Goal: Find contact information: Find contact information

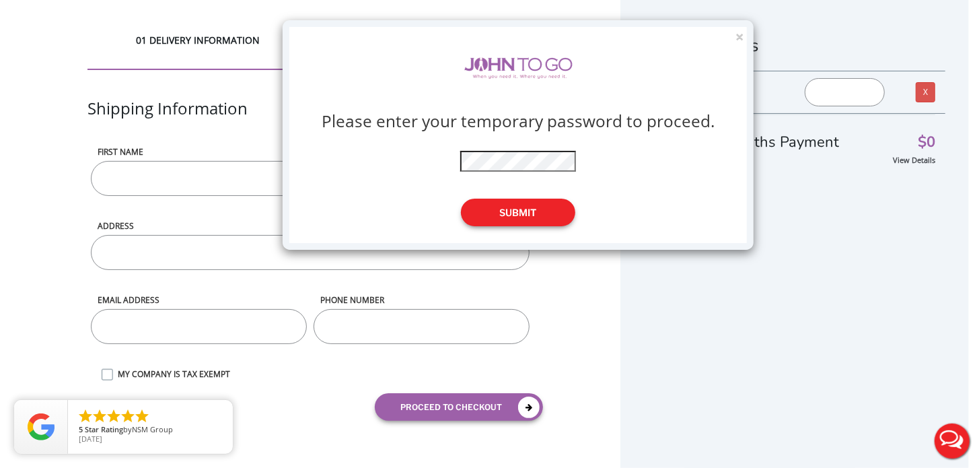
click at [509, 213] on button "Submit" at bounding box center [518, 212] width 114 height 28
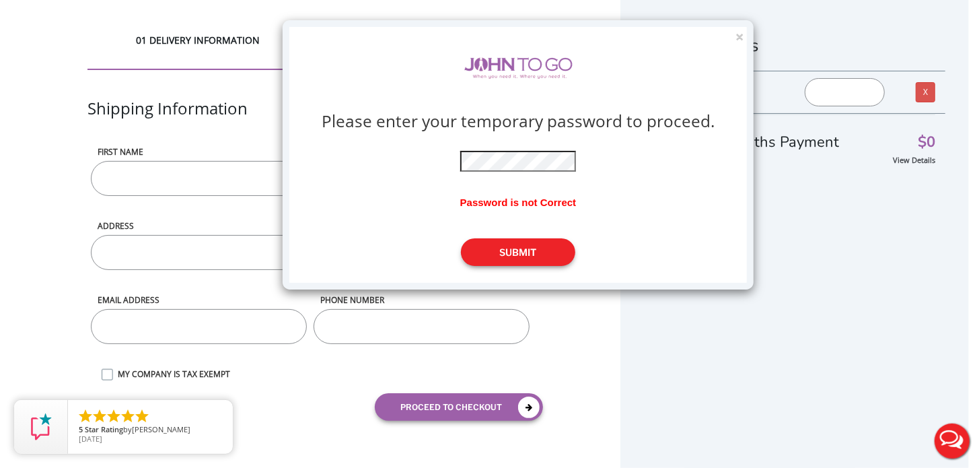
click at [511, 246] on button "Submit" at bounding box center [518, 252] width 114 height 28
click at [512, 253] on button "Submit" at bounding box center [518, 252] width 114 height 28
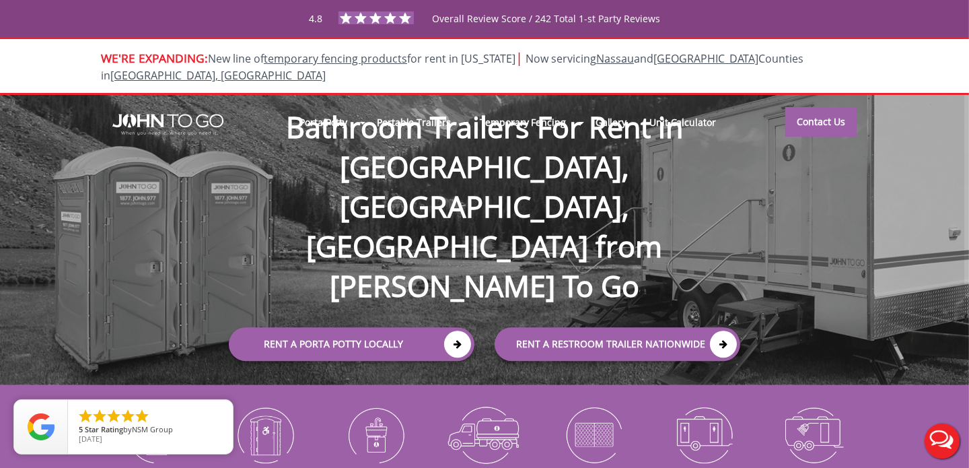
click at [833, 176] on div "Porta Potty Portable Toilets ADA Accessible Units Portable Sinks Waste Services…" at bounding box center [484, 240] width 969 height 290
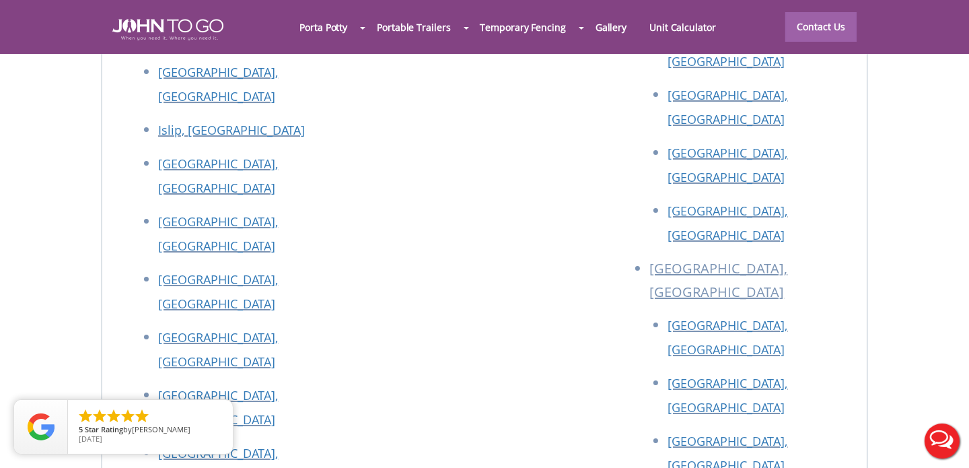
scroll to position [5937, 0]
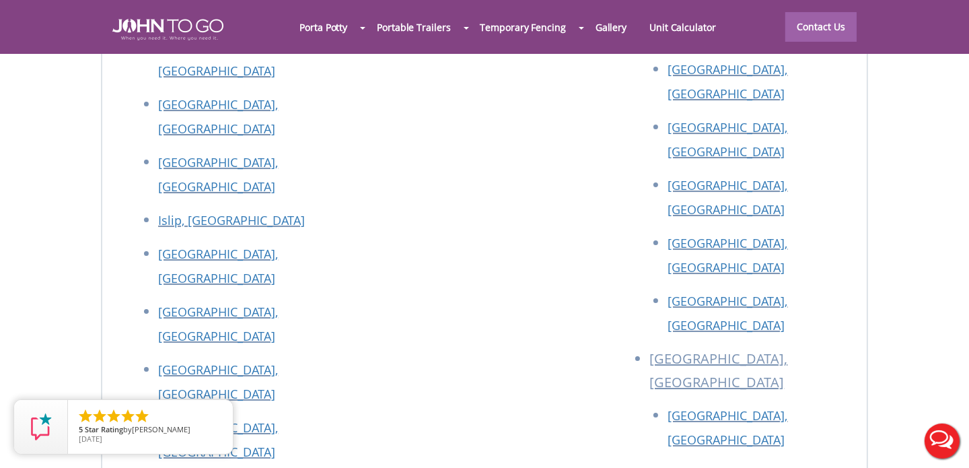
drag, startPoint x: 235, startPoint y: 256, endPoint x: 150, endPoint y: 265, distance: 85.9
copy p "(305) 306-6717"
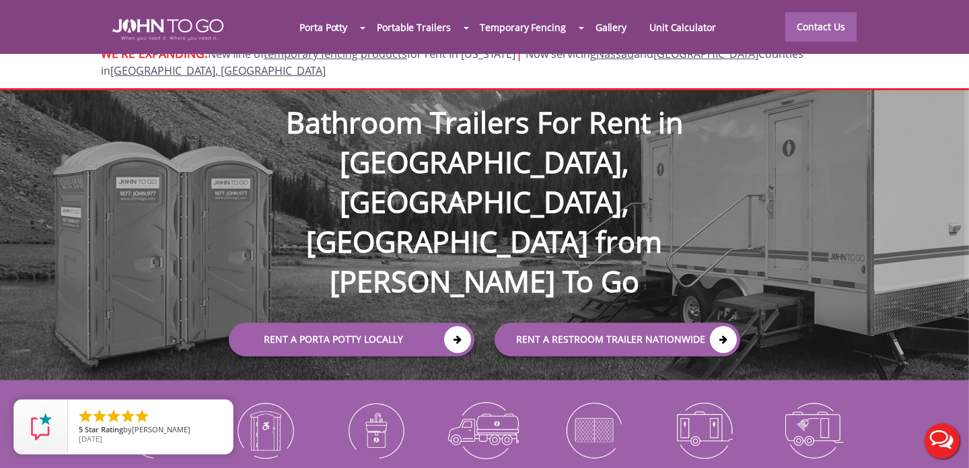
scroll to position [0, 0]
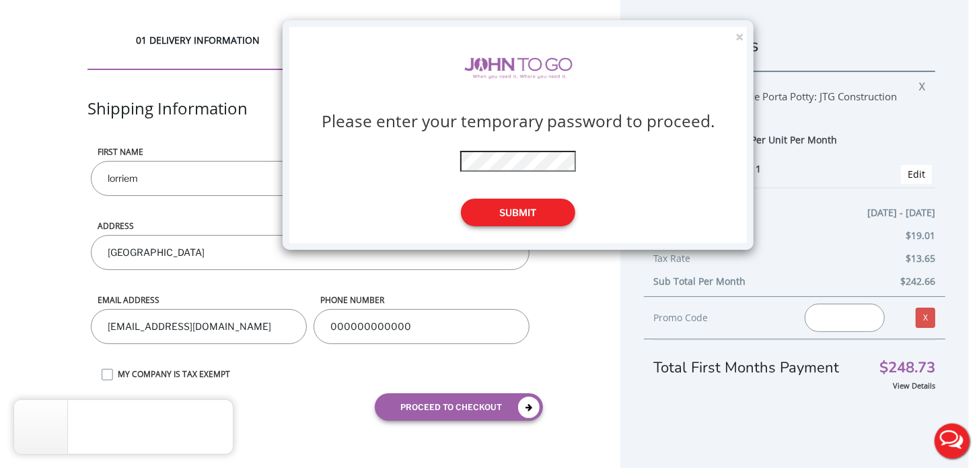
click at [505, 213] on button "Submit" at bounding box center [518, 212] width 114 height 28
